Goal: Task Accomplishment & Management: Complete application form

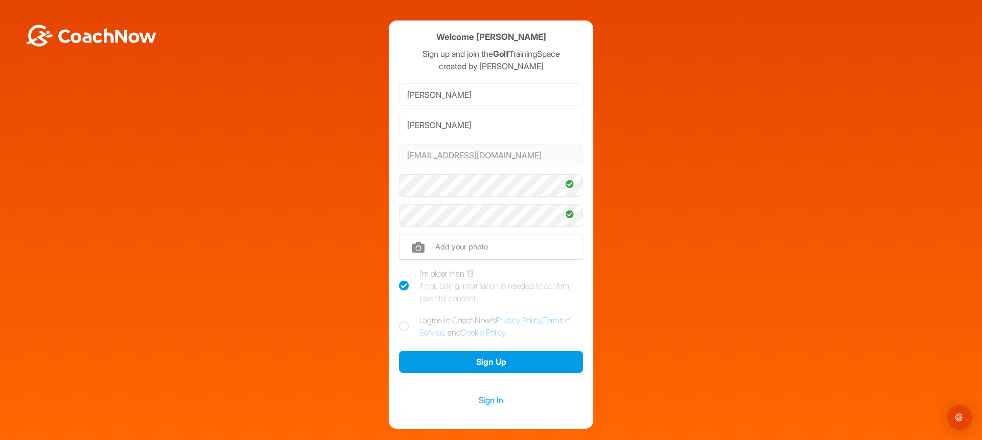
click at [404, 324] on icon at bounding box center [404, 326] width 10 height 10
click at [404, 320] on input "I agree to CoachNow's Privacy Policy , Terms of Service , and Cookie Policy ." at bounding box center [402, 317] width 7 height 7
checkbox input "true"
click at [417, 249] on input "file" at bounding box center [491, 246] width 184 height 25
click at [442, 246] on input "file" at bounding box center [491, 246] width 184 height 25
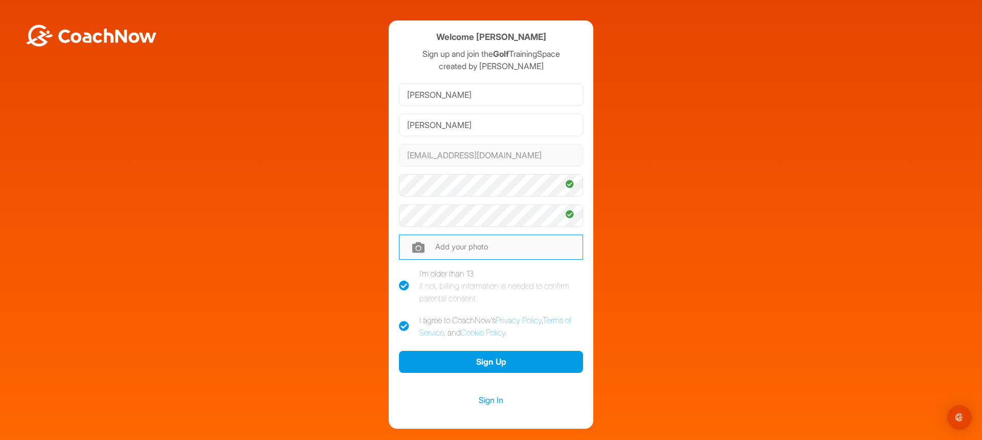
type input "C:\fakepath\IMG_9837.jpg"
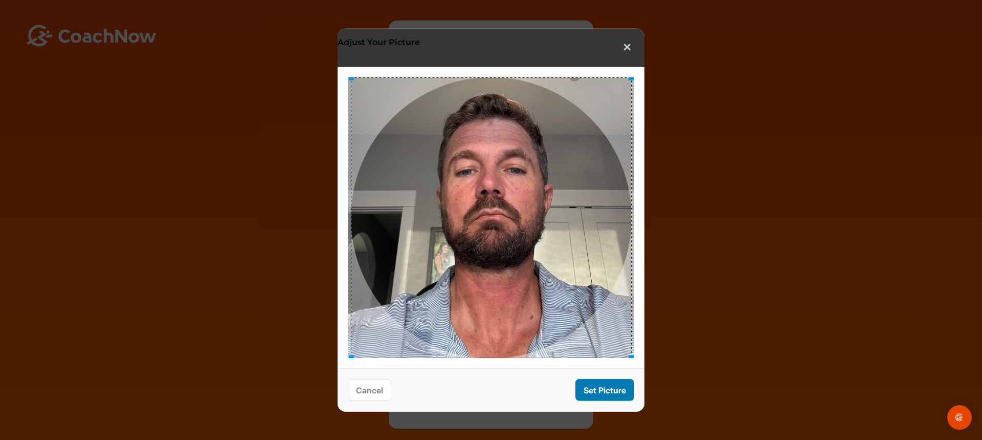
click at [606, 395] on button "Set Picture" at bounding box center [605, 390] width 59 height 22
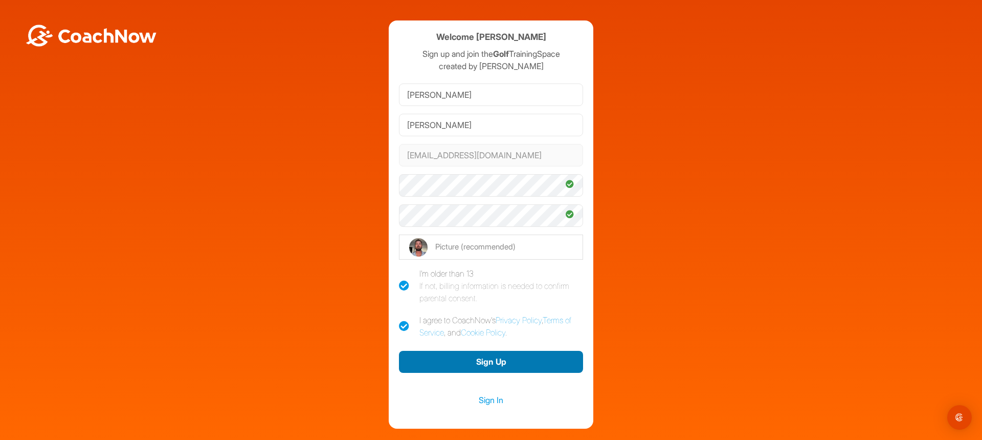
click at [485, 364] on button "Sign Up" at bounding box center [491, 362] width 184 height 22
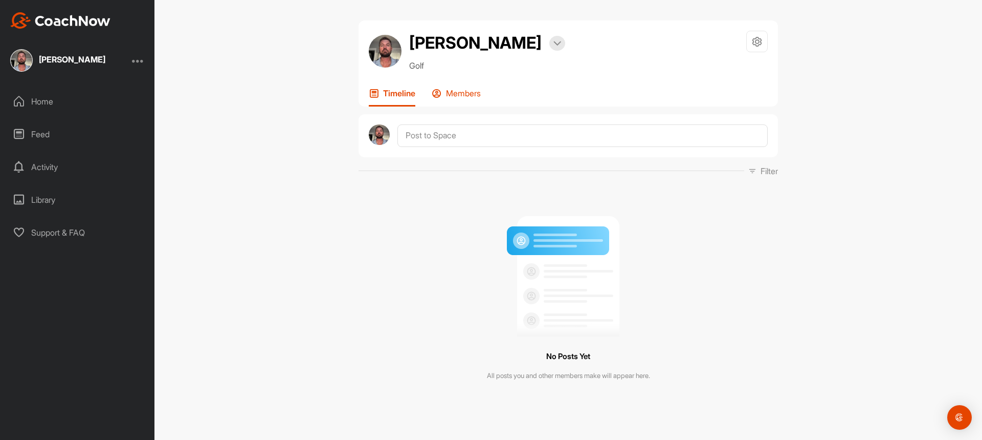
click at [479, 97] on p "Members" at bounding box center [463, 93] width 35 height 10
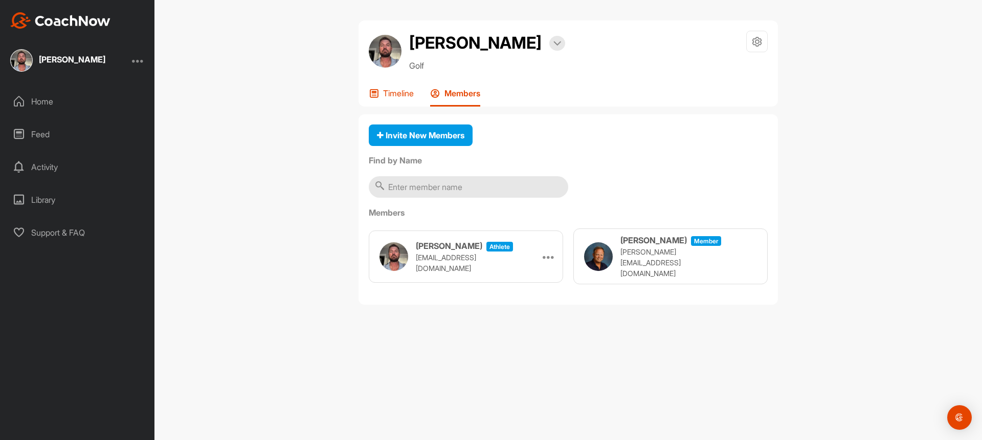
click at [395, 88] on p "Timeline" at bounding box center [398, 93] width 31 height 10
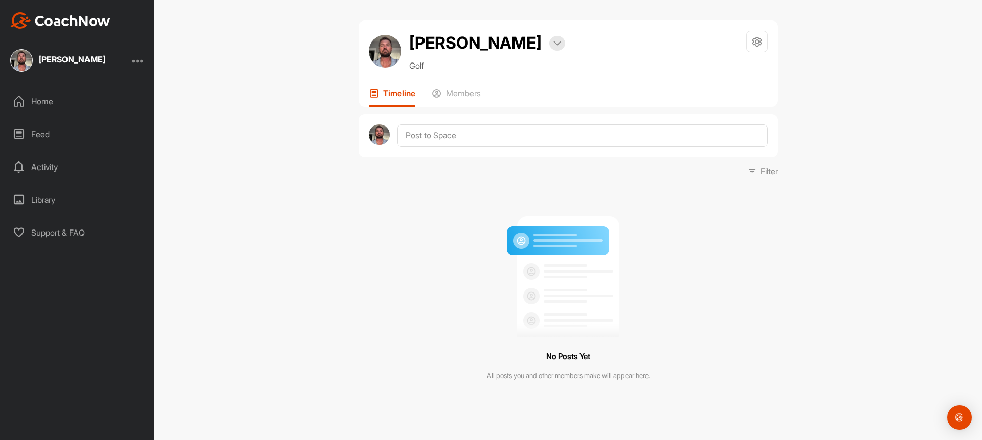
click at [43, 99] on div "Home" at bounding box center [78, 102] width 144 height 26
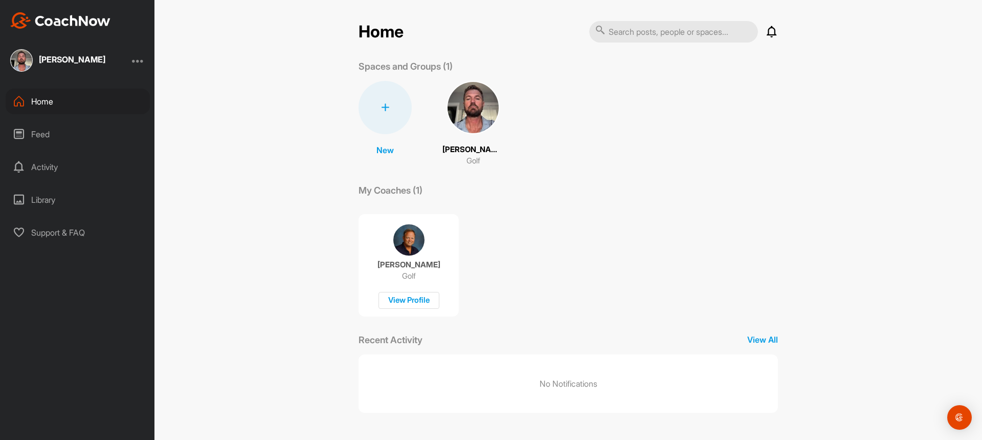
click at [38, 99] on div "Home" at bounding box center [78, 102] width 144 height 26
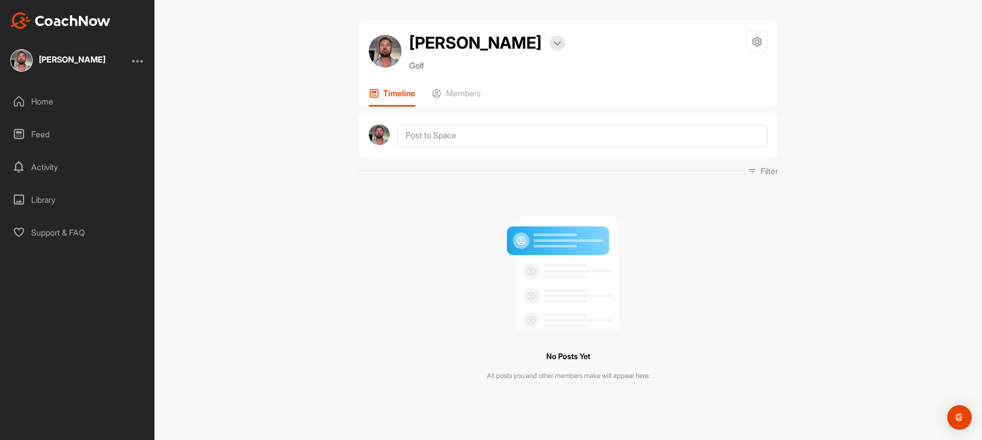
click at [41, 104] on div "Home" at bounding box center [78, 102] width 144 height 26
